Goal: Check status: Check status

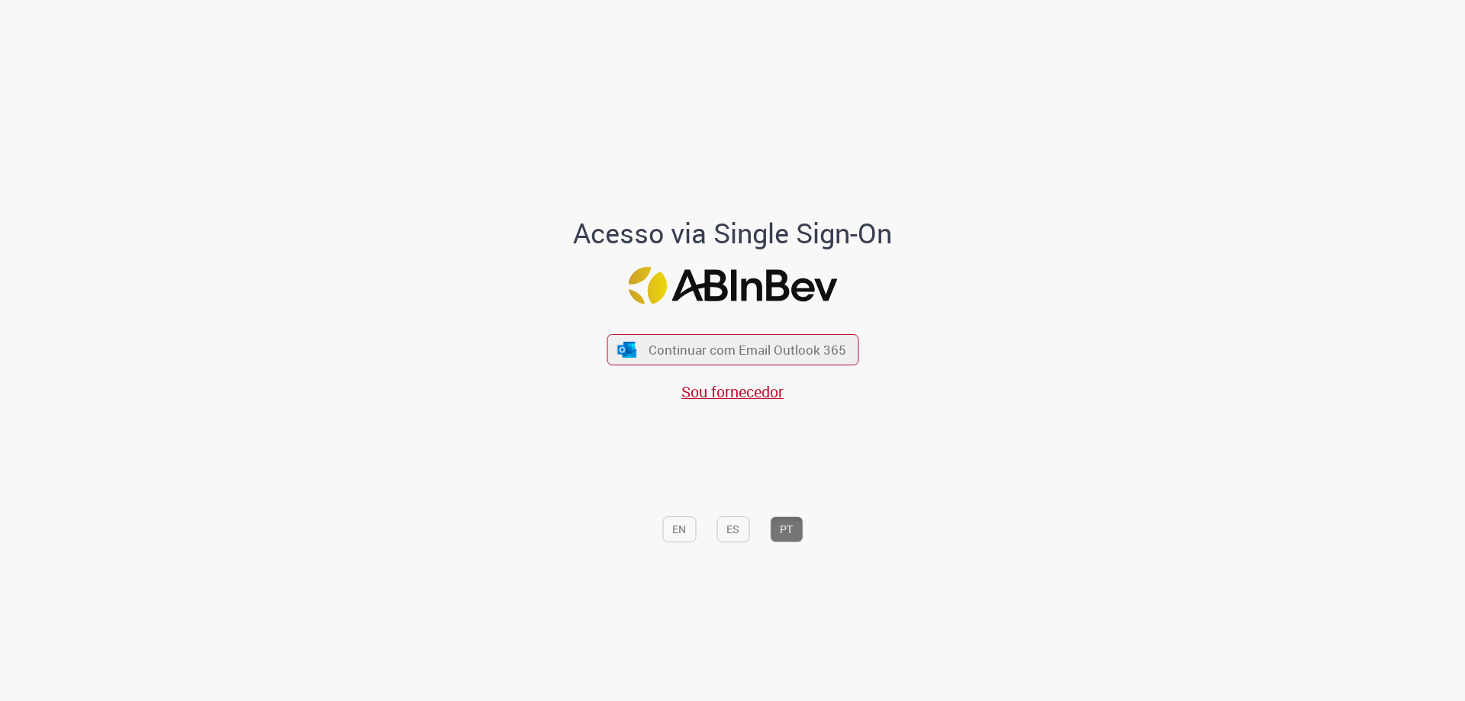
click at [660, 348] on span "Continuar com Email Outlook 365" at bounding box center [747, 350] width 198 height 18
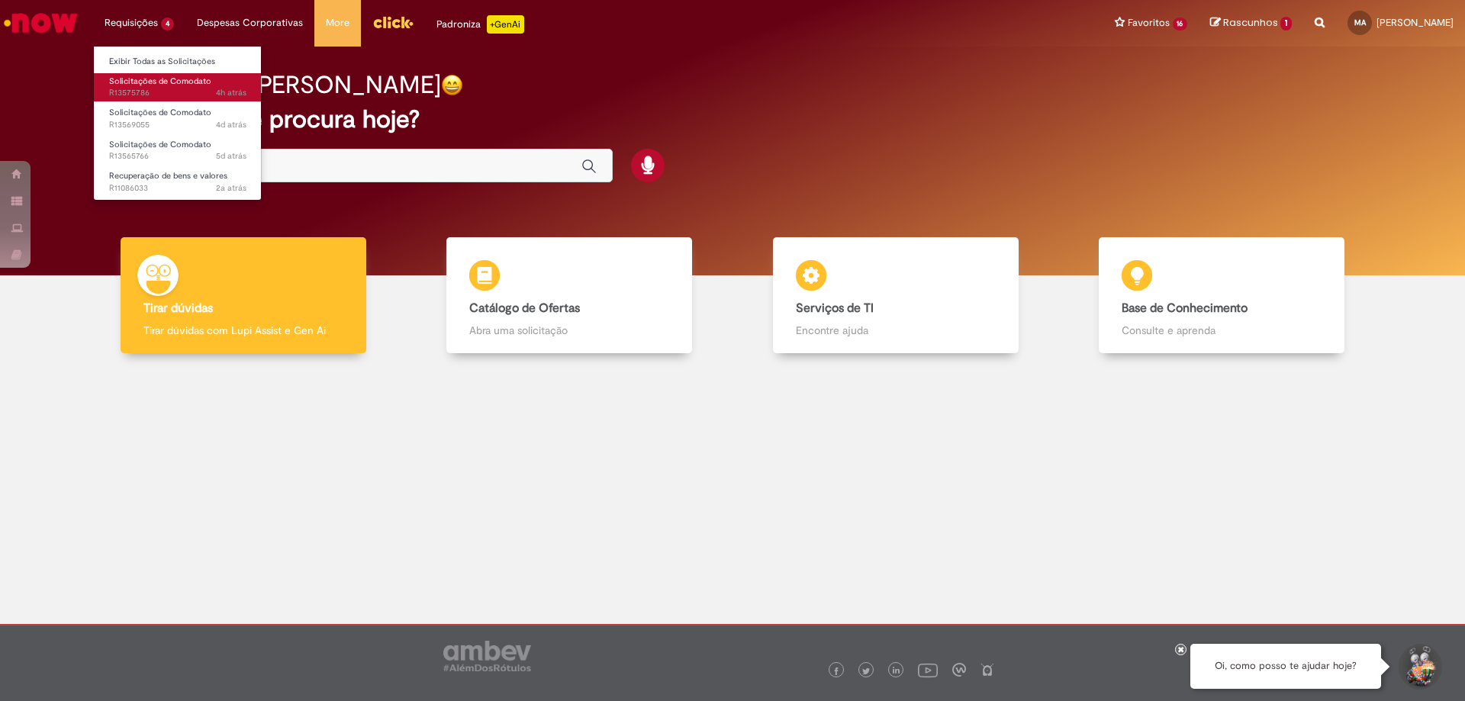
click at [161, 88] on span "4h atrás 4 horas atrás R13575786" at bounding box center [177, 93] width 137 height 12
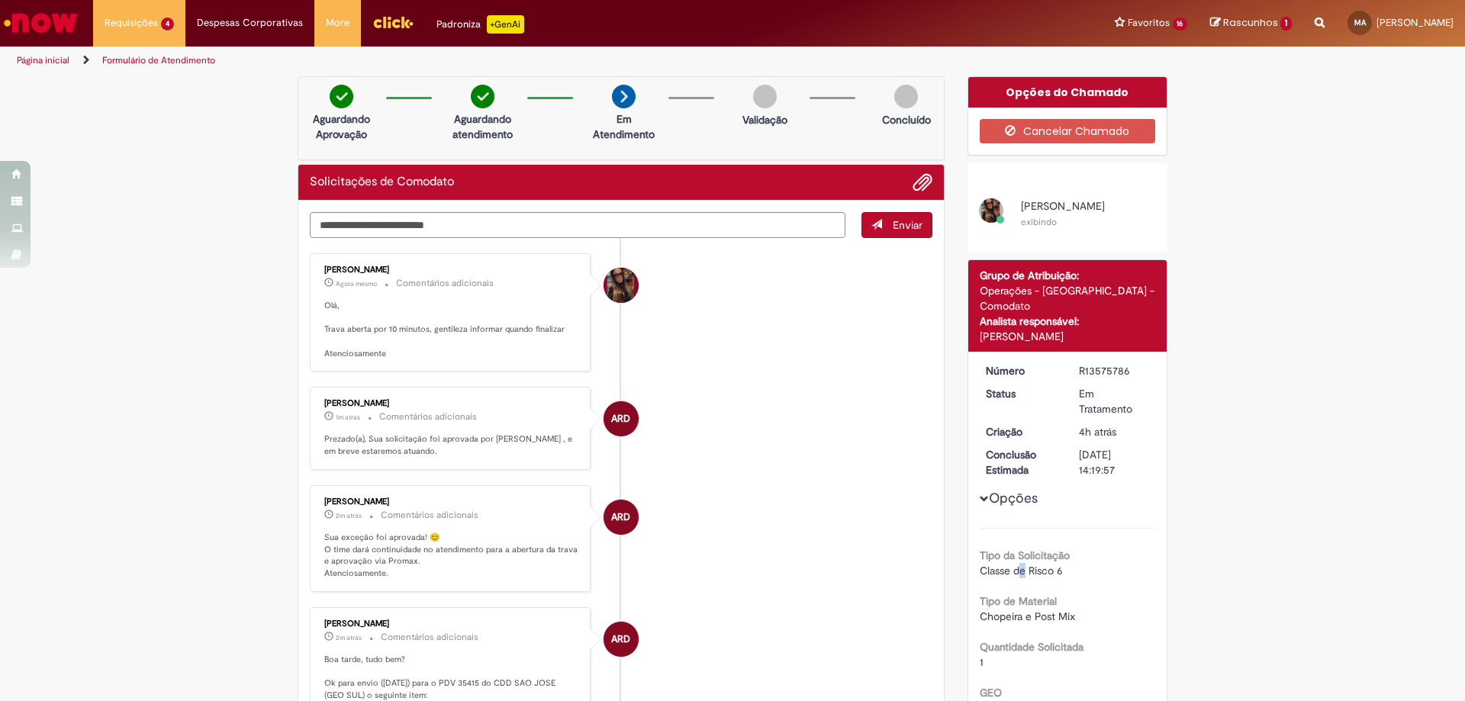
drag, startPoint x: 1018, startPoint y: 556, endPoint x: 1030, endPoint y: 554, distance: 12.4
click at [1018, 564] on span "Classe de Risco 6" at bounding box center [1020, 571] width 83 height 14
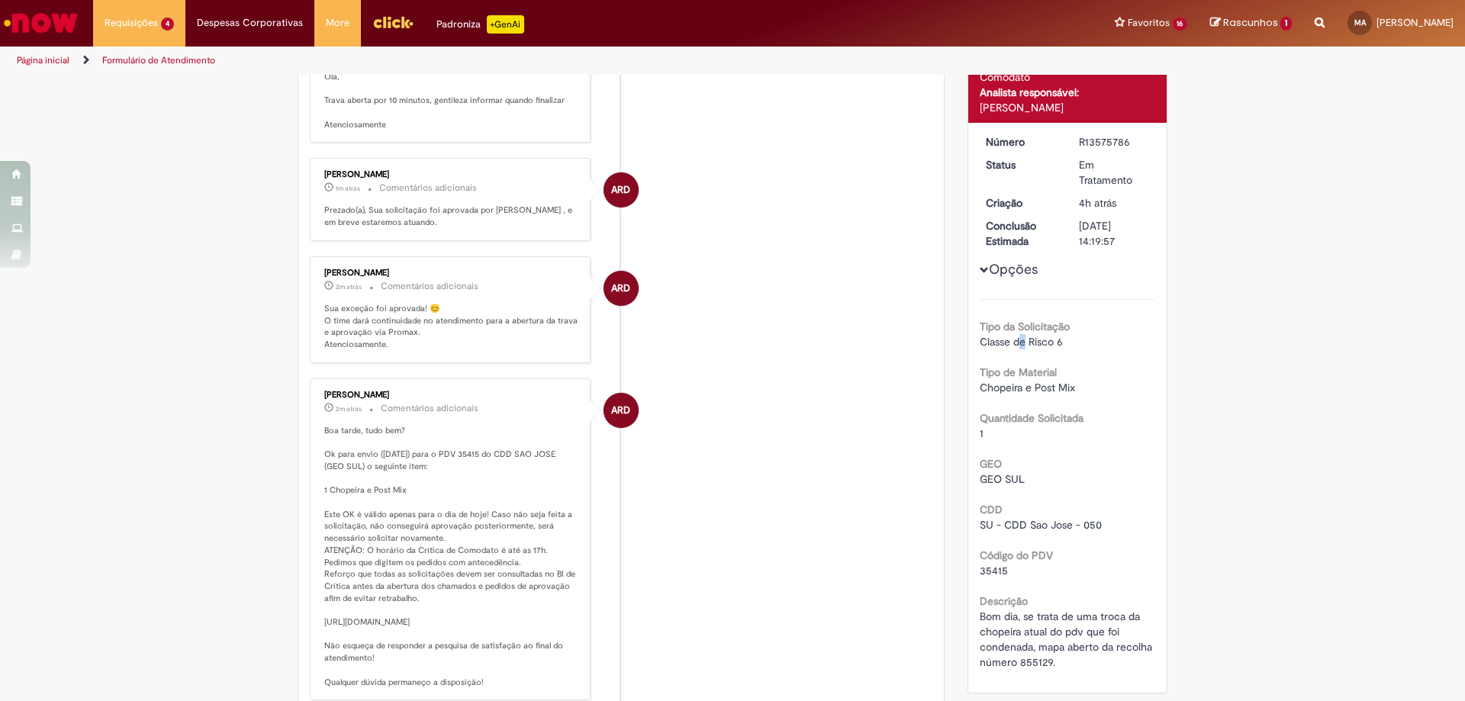
scroll to position [458, 0]
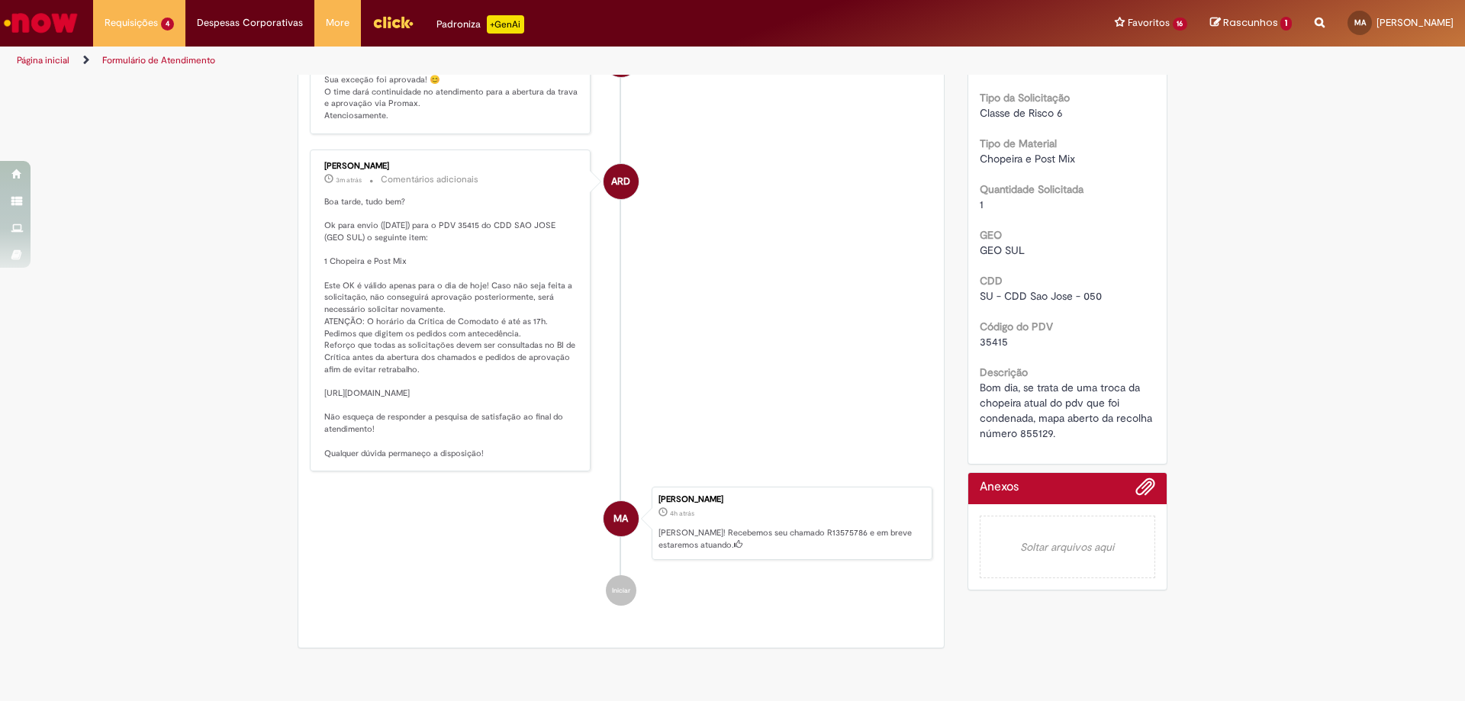
click at [723, 159] on li "ARD [PERSON_NAME] 3m atrás 3 minutos atrás Comentários adicionais" at bounding box center [621, 311] width 622 height 323
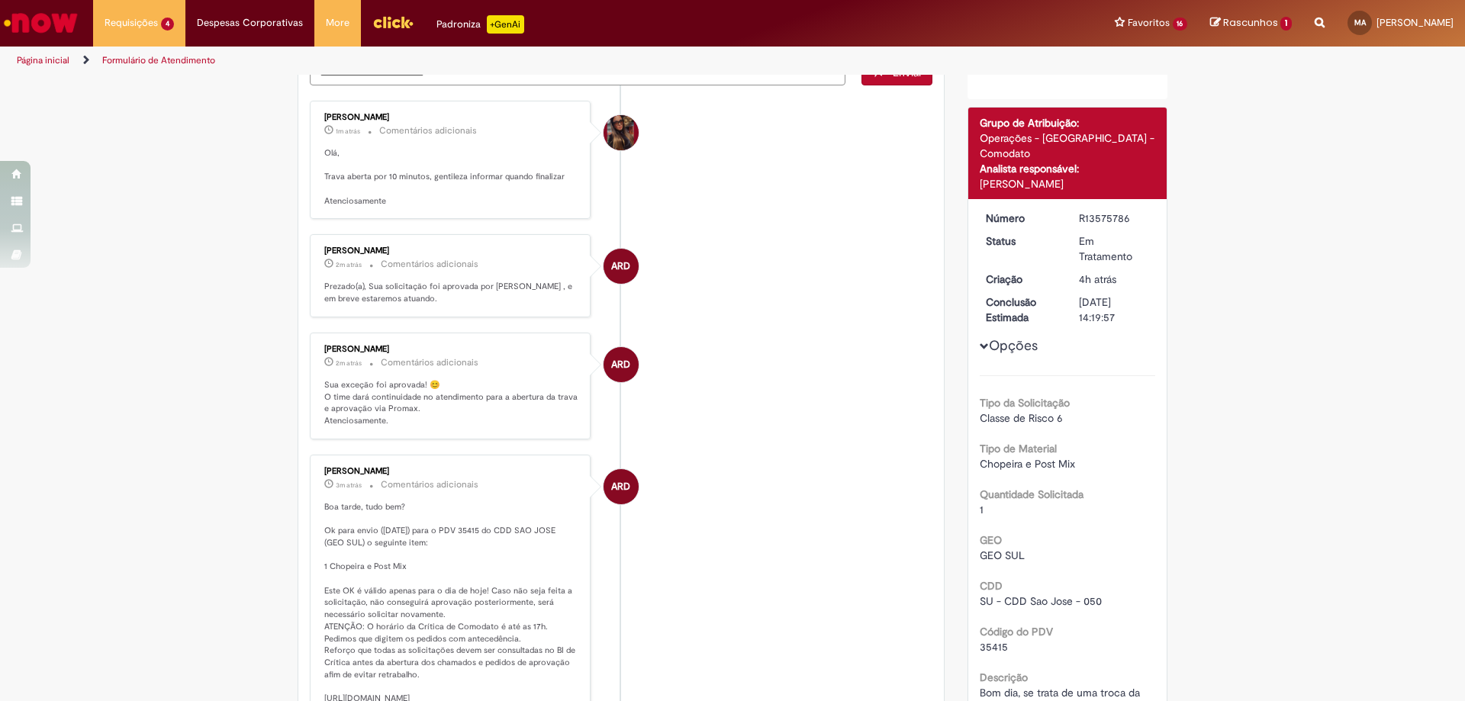
scroll to position [0, 0]
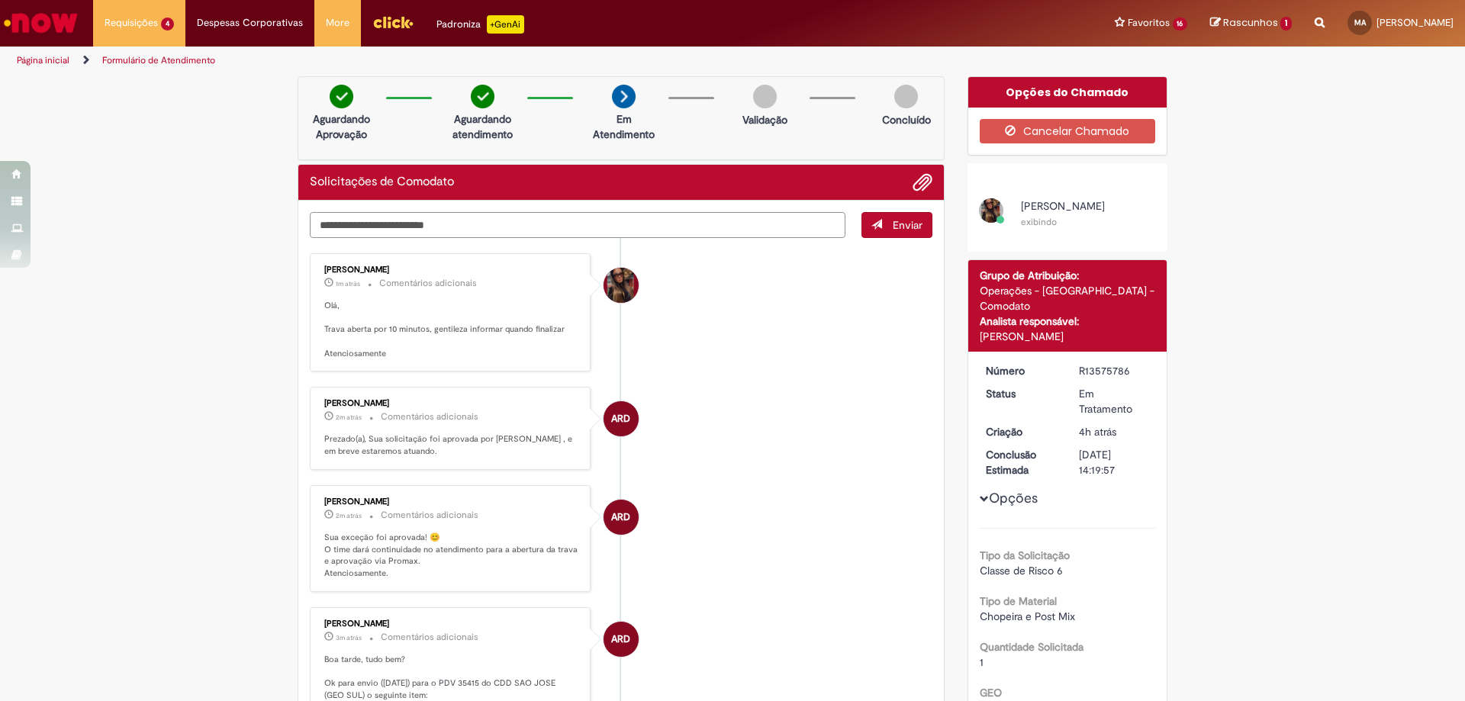
click at [576, 228] on textarea "Digite sua mensagem aqui..." at bounding box center [577, 225] width 535 height 26
type textarea "**********"
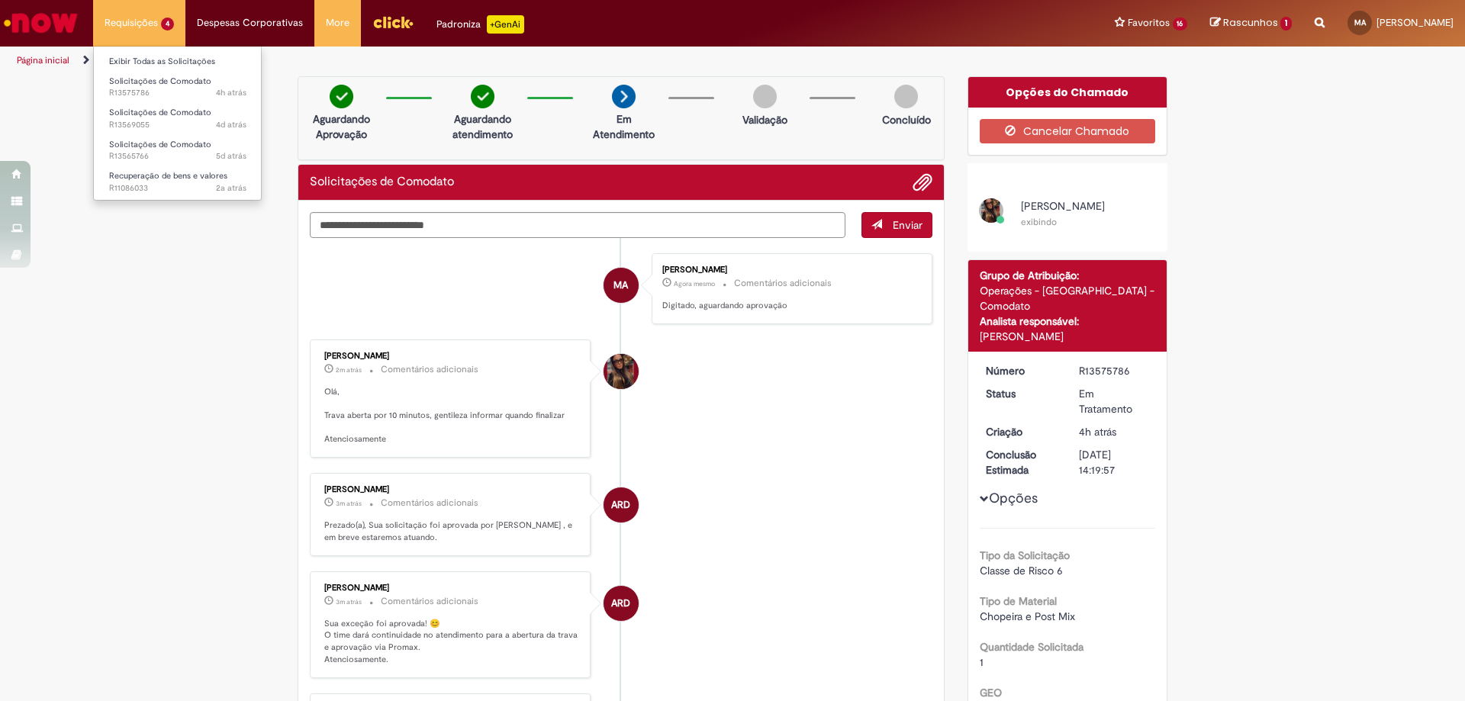
click at [143, 133] on li "Solicitações de Comodato 5d atrás 5 dias atrás R13565766" at bounding box center [178, 148] width 168 height 31
click at [149, 124] on span "4d atrás 4 dias atrás R13569055" at bounding box center [177, 125] width 137 height 12
